Goal: Information Seeking & Learning: Learn about a topic

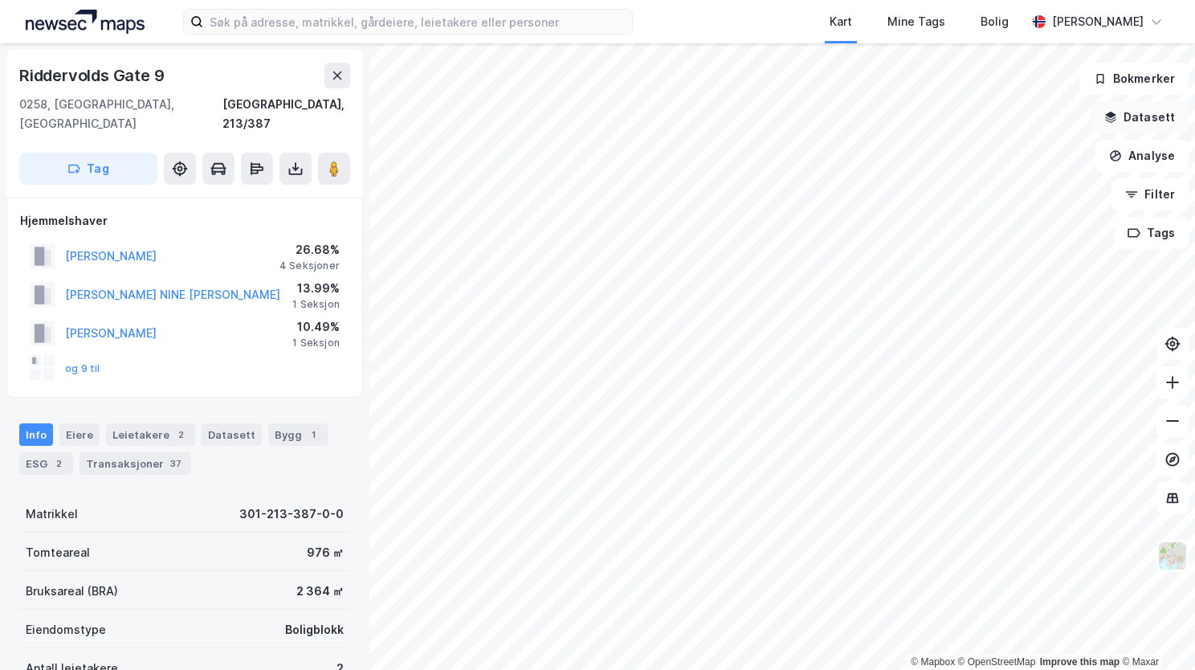
click at [1158, 114] on button "Datasett" at bounding box center [1140, 117] width 98 height 32
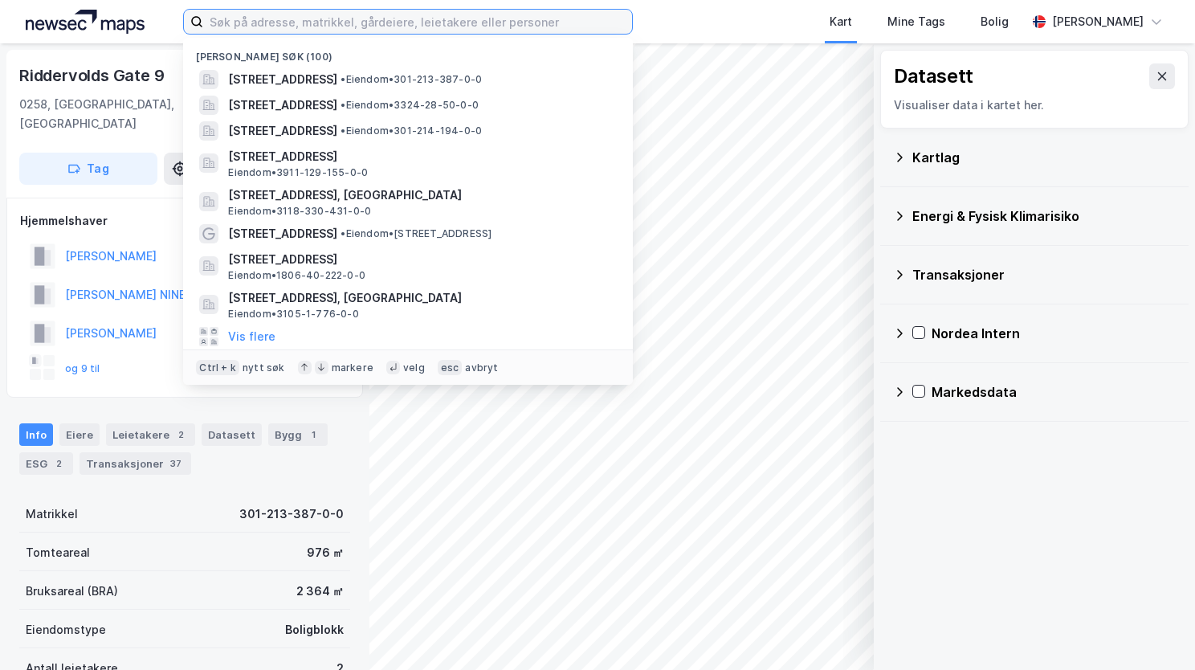
click at [333, 18] on input at bounding box center [417, 22] width 429 height 24
click at [238, 18] on input at bounding box center [417, 22] width 429 height 24
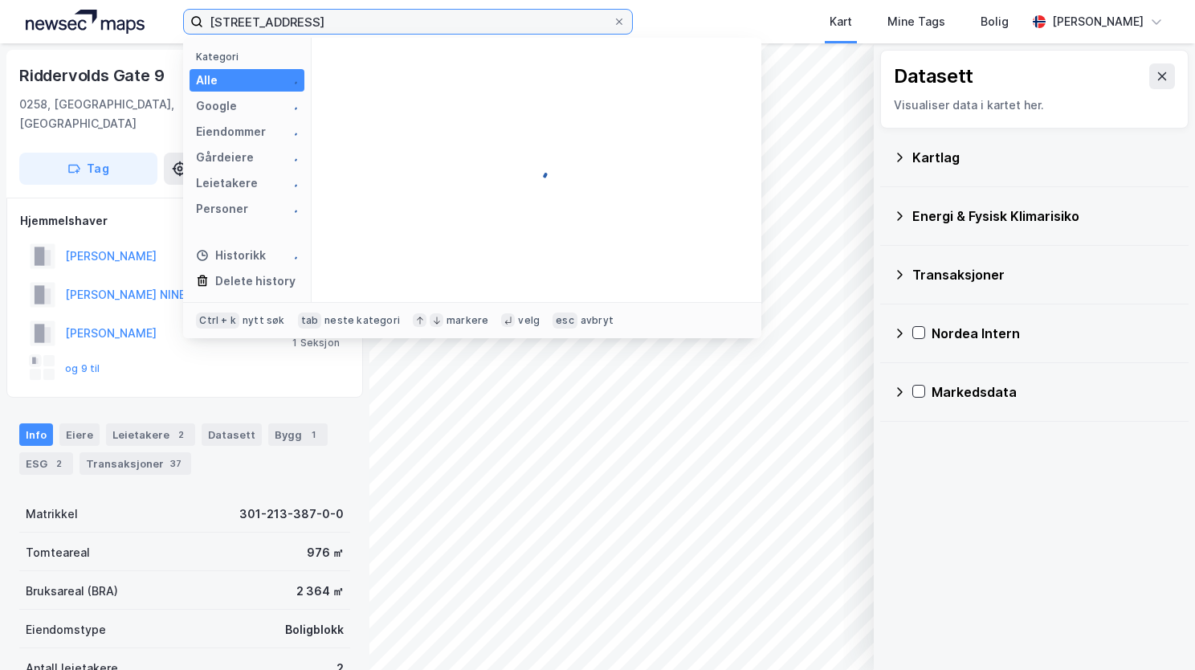
type input "trosterudveien 44"
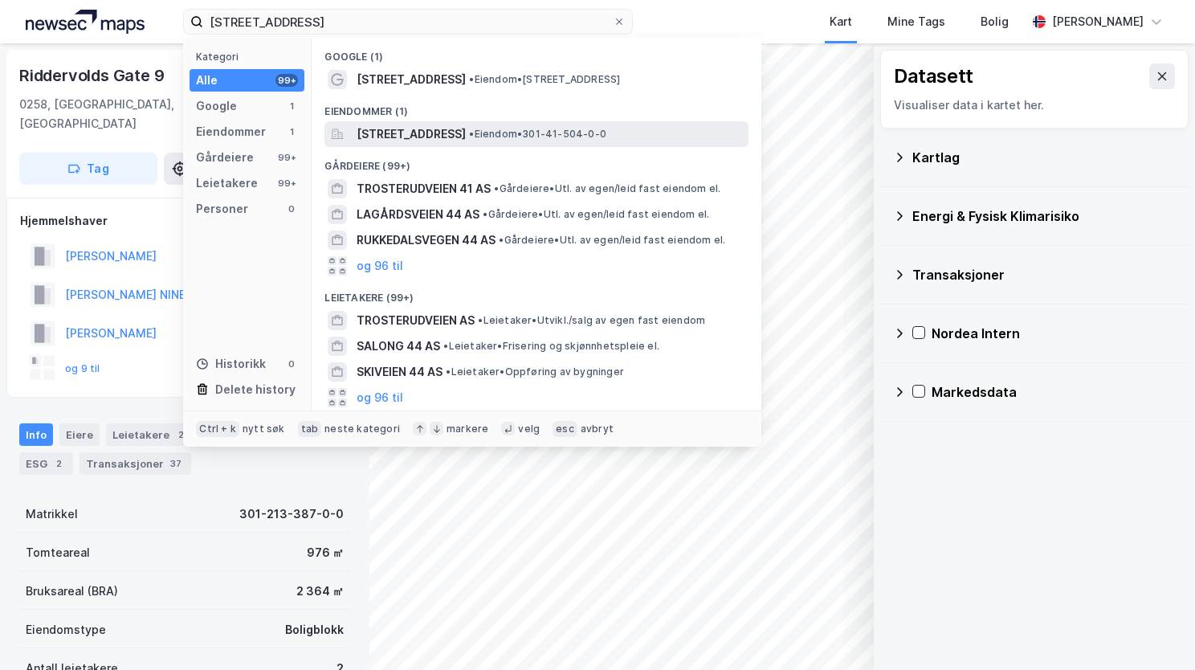
click at [372, 127] on span "Trosterudveien 44, 0778, OSLO, OSLO" at bounding box center [411, 134] width 109 height 19
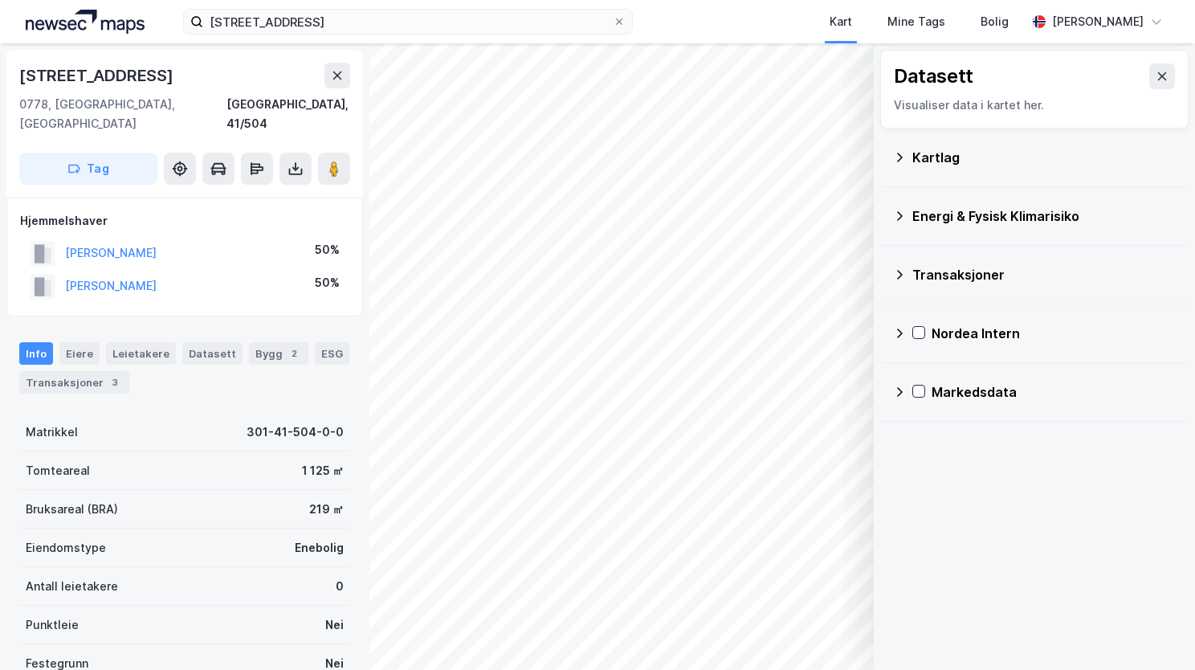
click at [900, 153] on icon at bounding box center [899, 157] width 13 height 13
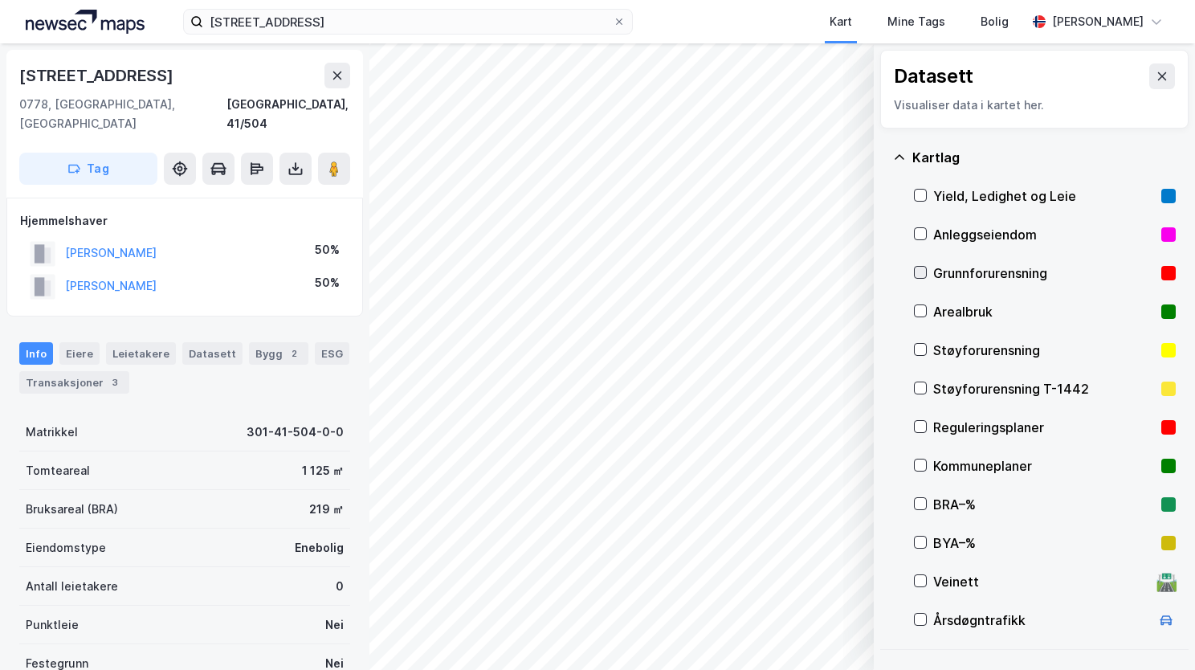
click at [924, 271] on icon at bounding box center [920, 272] width 11 height 11
click at [902, 157] on icon at bounding box center [900, 156] width 10 height 5
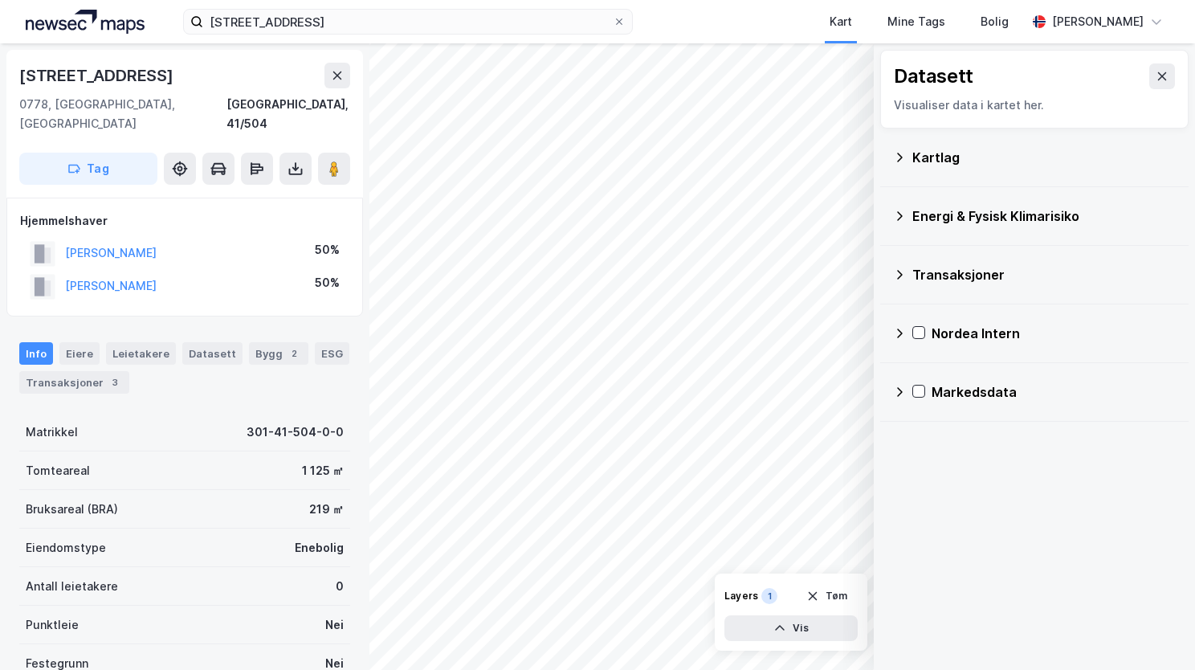
click at [906, 211] on div "Energi & Fysisk Klimarisiko" at bounding box center [1034, 216] width 283 height 39
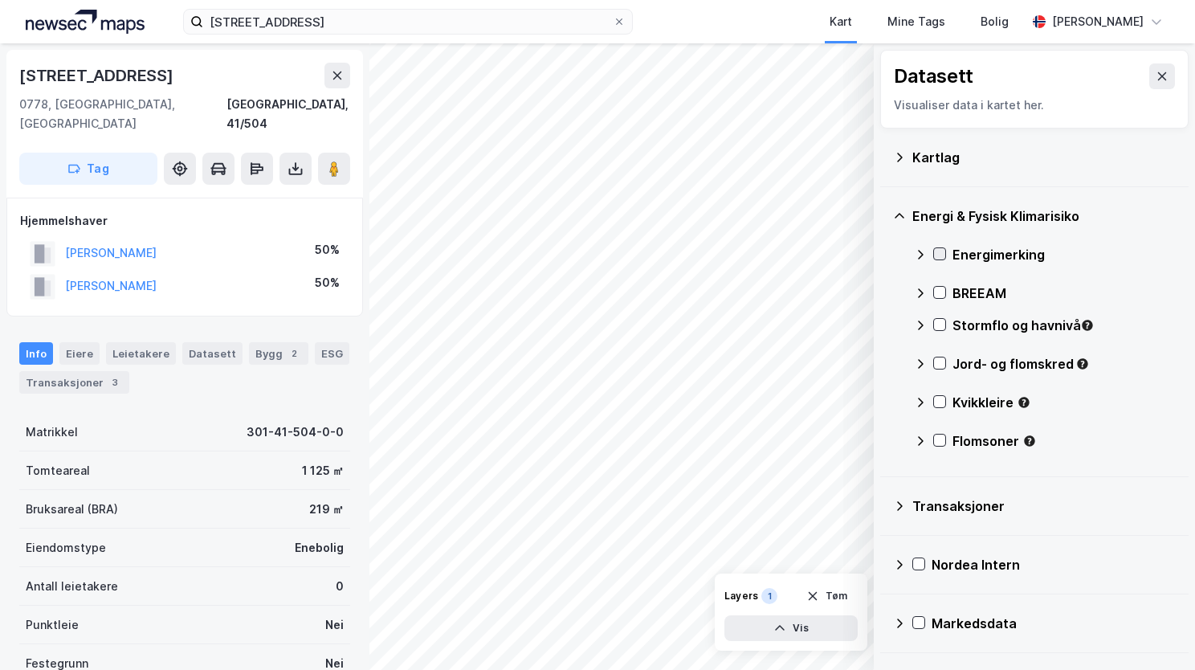
click at [939, 251] on icon at bounding box center [939, 253] width 11 height 11
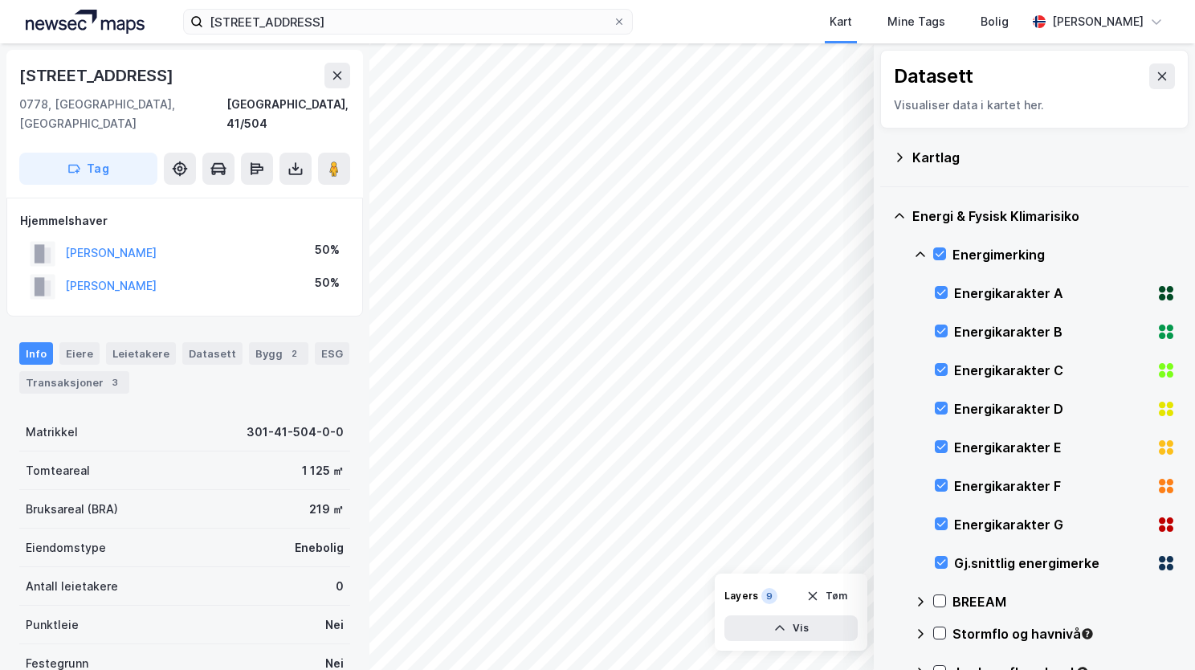
click at [900, 219] on icon at bounding box center [899, 216] width 13 height 13
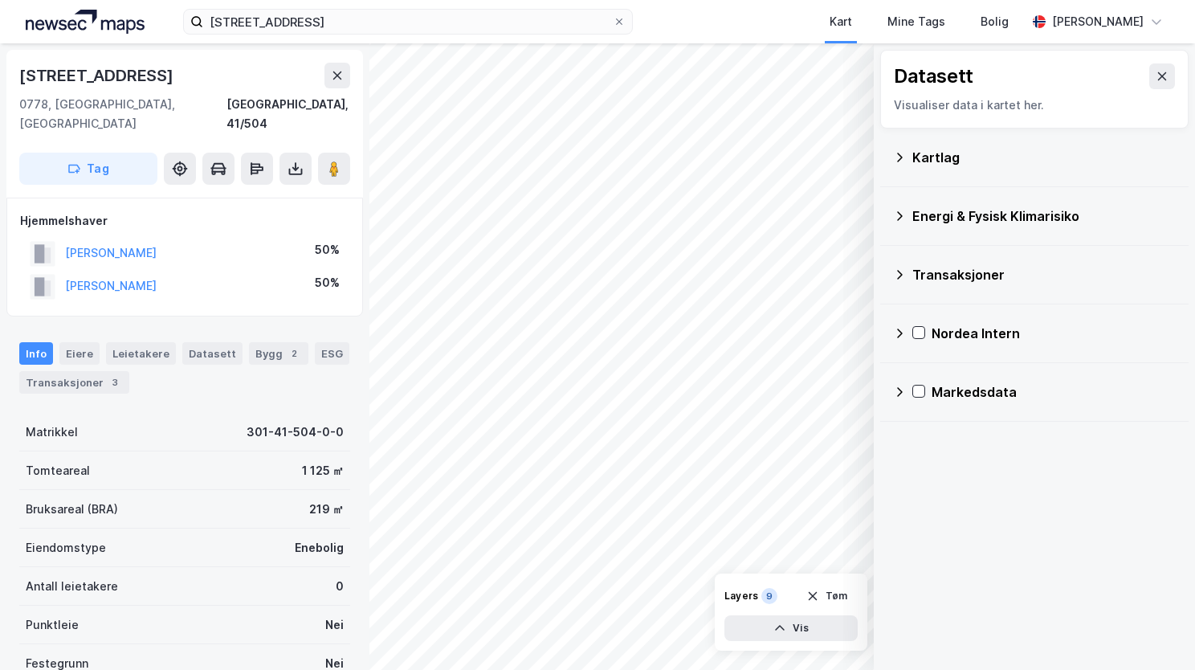
click at [905, 214] on icon at bounding box center [899, 216] width 13 height 13
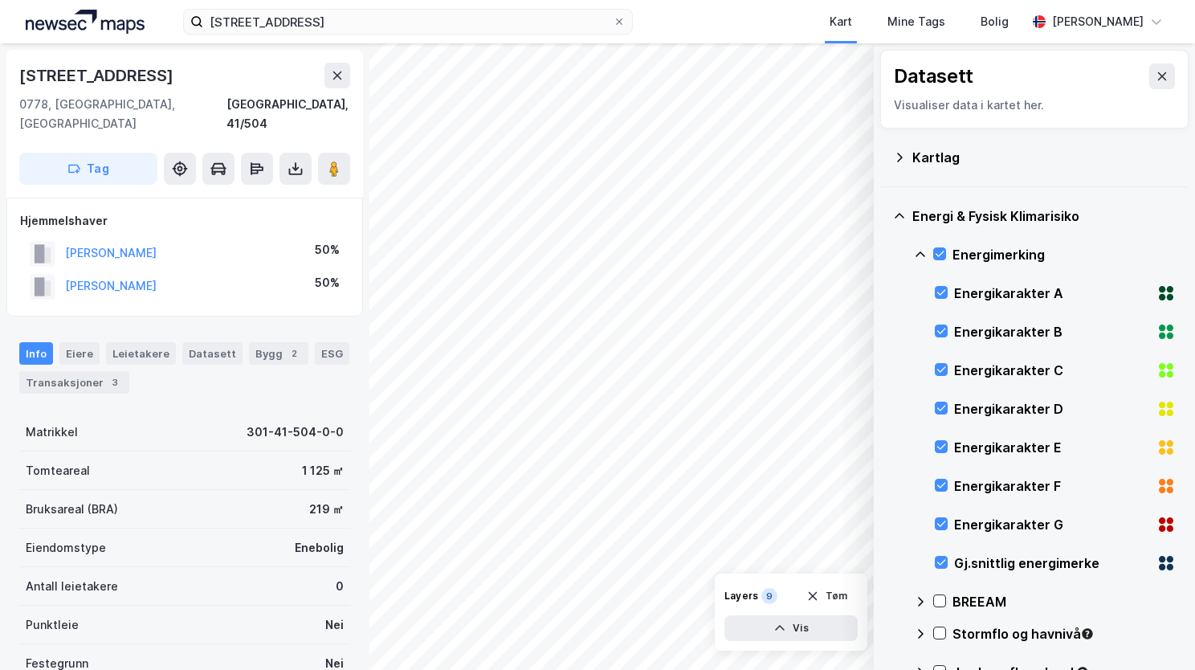
click at [920, 251] on icon at bounding box center [921, 254] width 10 height 6
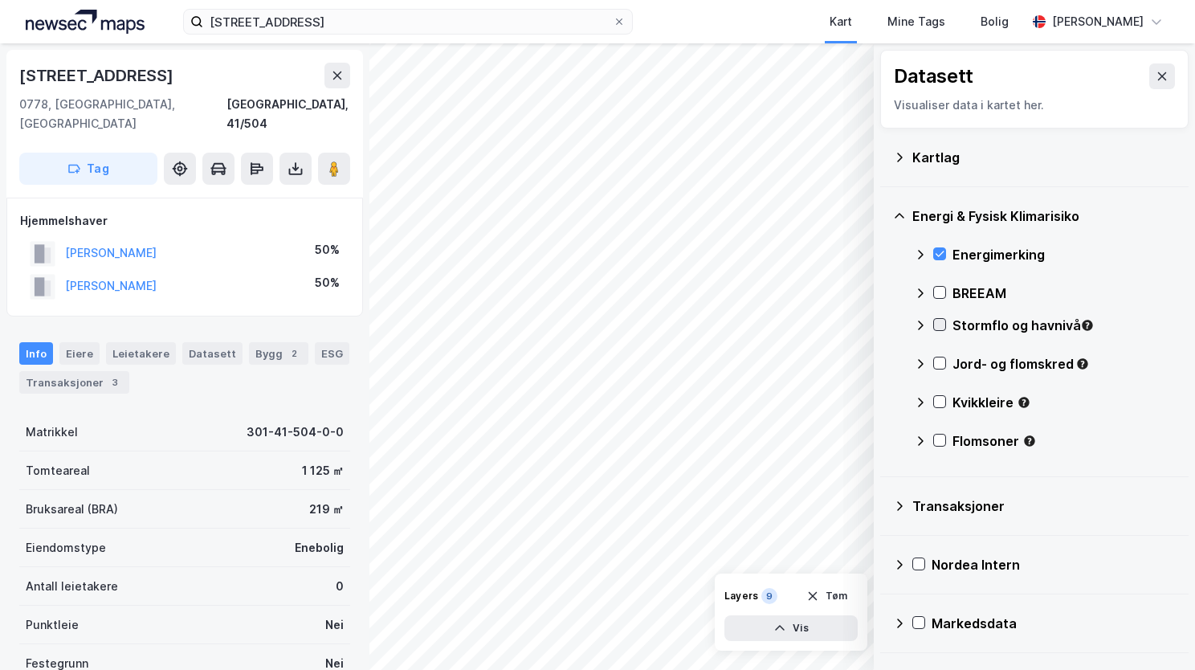
click at [941, 325] on icon at bounding box center [939, 324] width 11 height 11
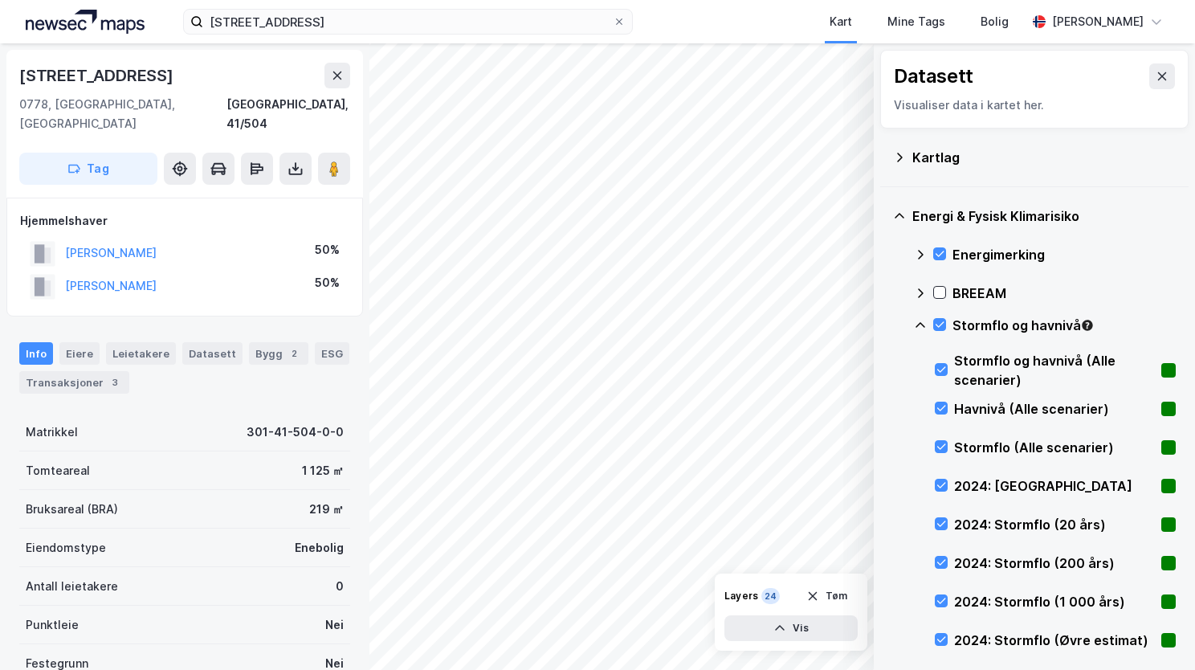
click at [919, 323] on icon at bounding box center [921, 325] width 10 height 6
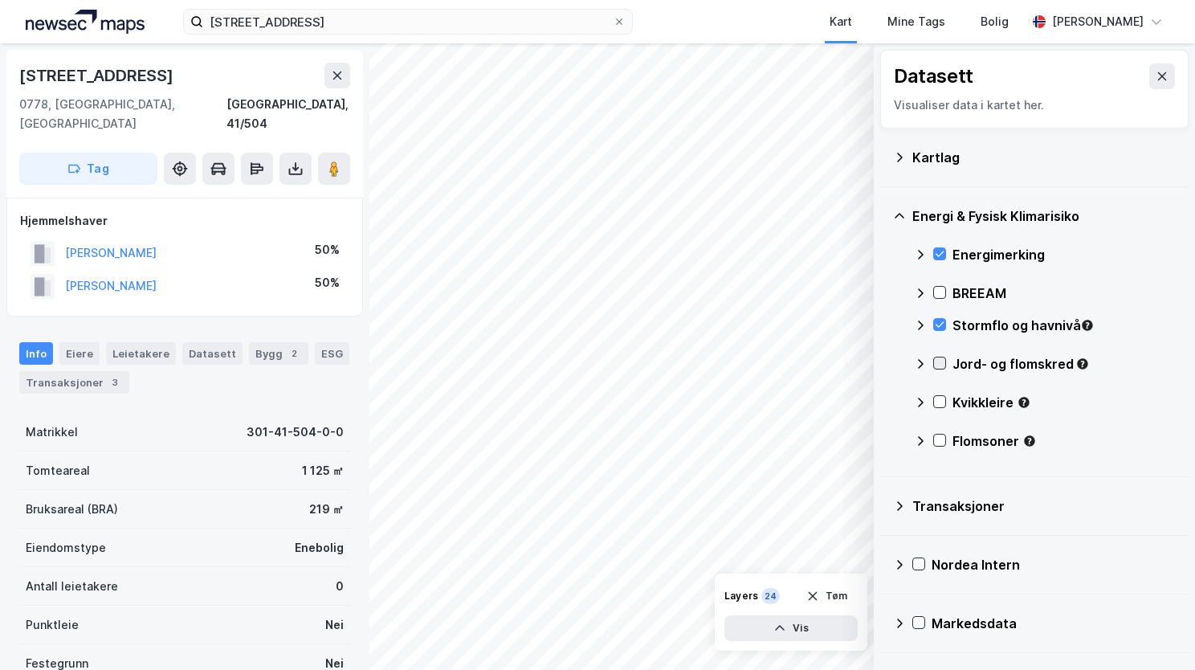
click at [942, 365] on icon at bounding box center [939, 362] width 11 height 11
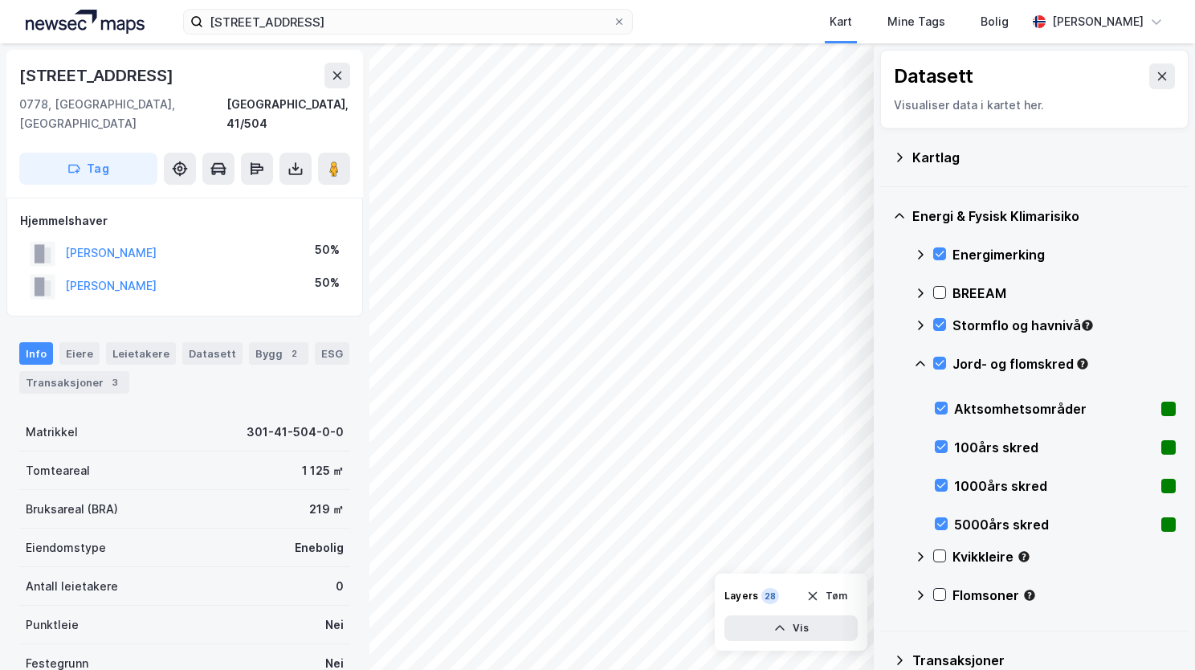
click at [922, 358] on icon at bounding box center [920, 363] width 13 height 13
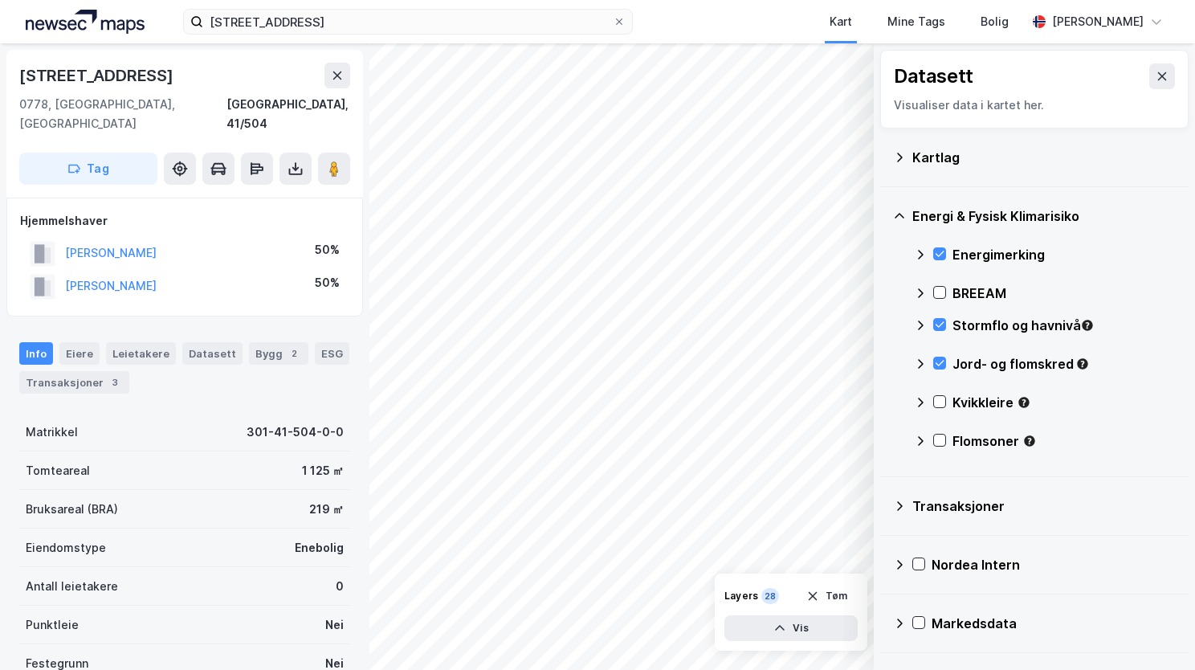
click at [940, 413] on div "Kvikkleire" at bounding box center [1045, 409] width 262 height 39
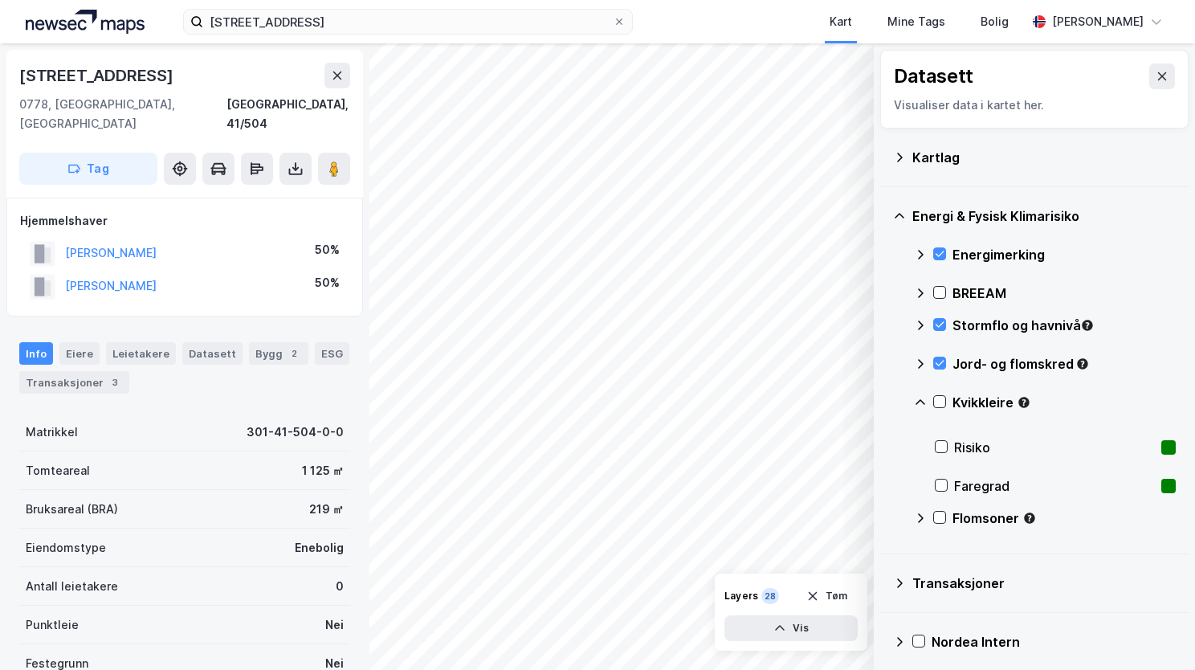
click at [925, 401] on icon at bounding box center [920, 402] width 13 height 13
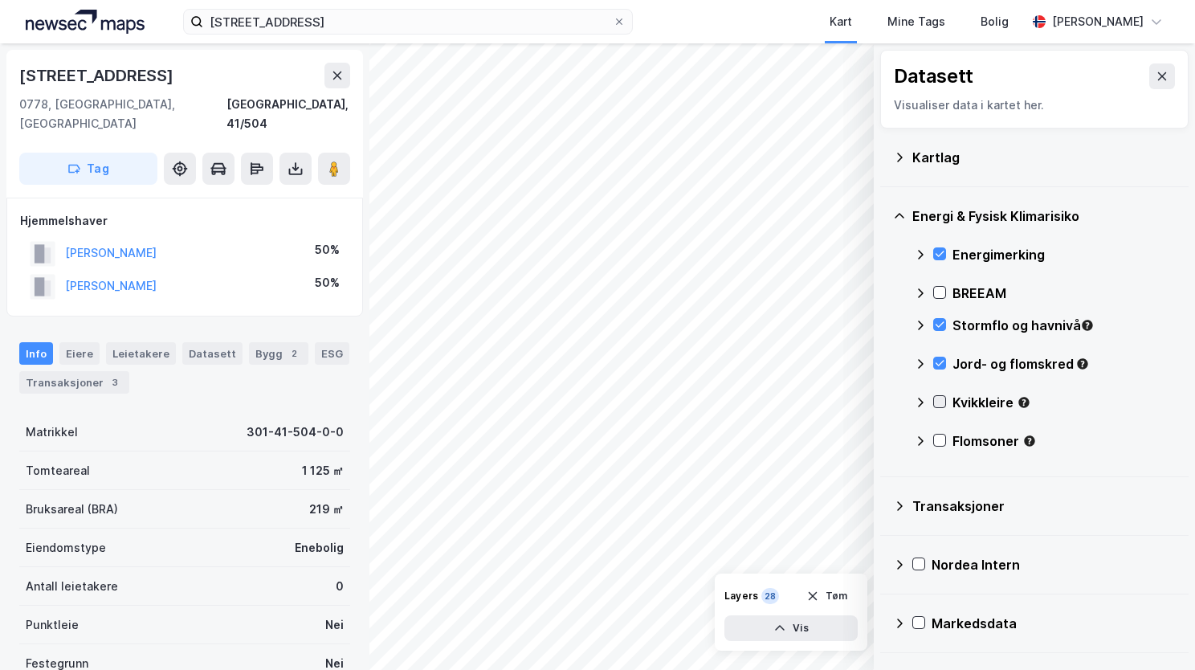
click at [937, 399] on icon at bounding box center [939, 401] width 11 height 11
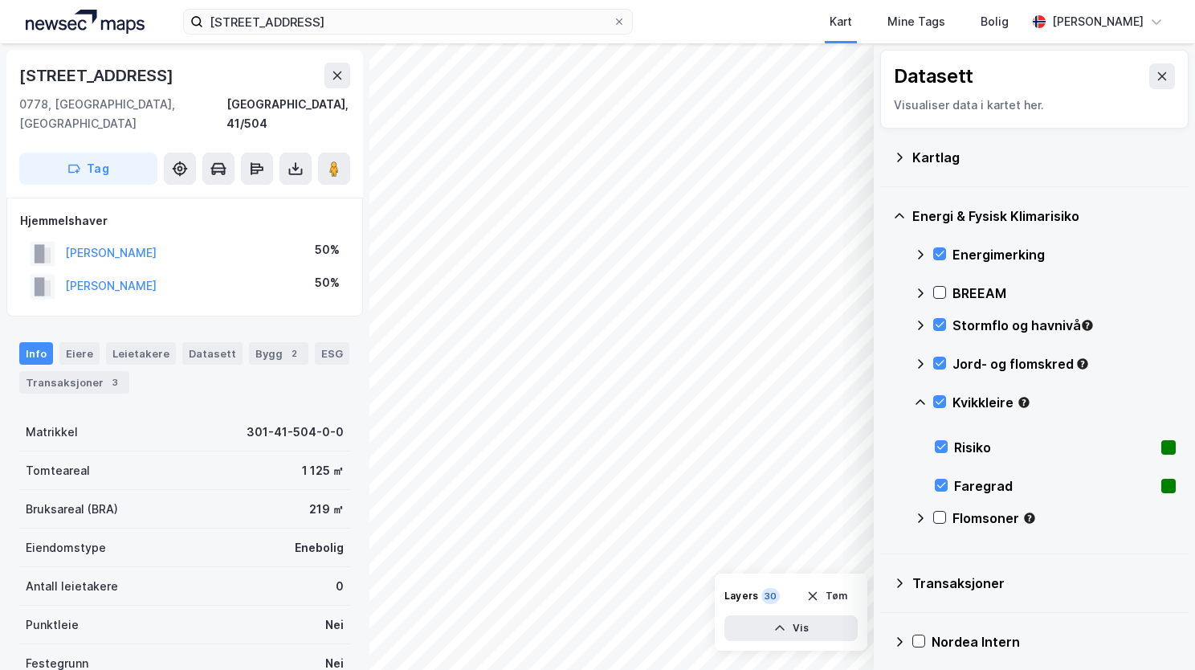
click at [921, 396] on icon at bounding box center [920, 402] width 13 height 13
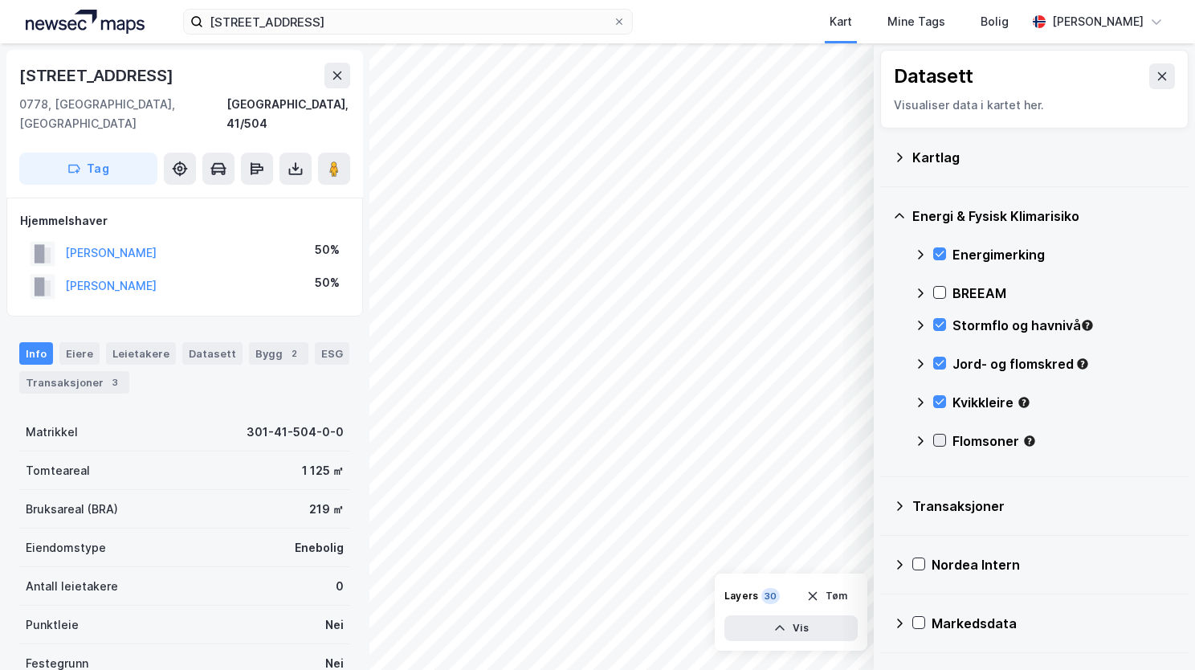
click at [936, 439] on icon at bounding box center [940, 441] width 9 height 6
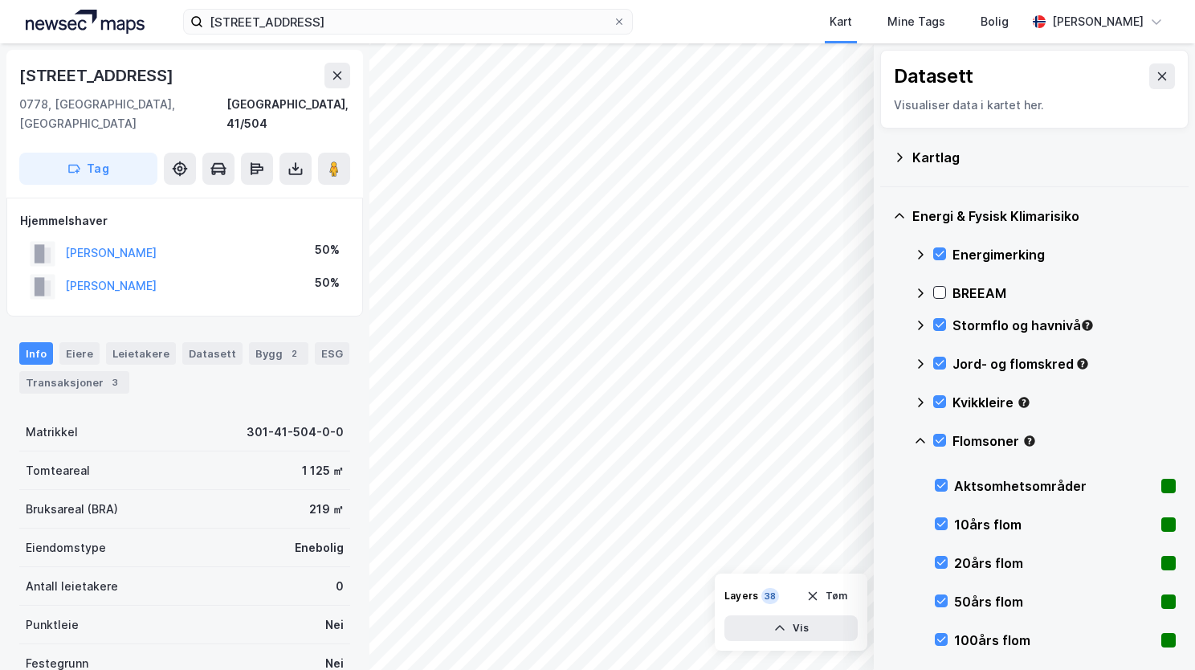
click at [921, 435] on icon at bounding box center [920, 441] width 13 height 13
